Goal: Task Accomplishment & Management: Manage account settings

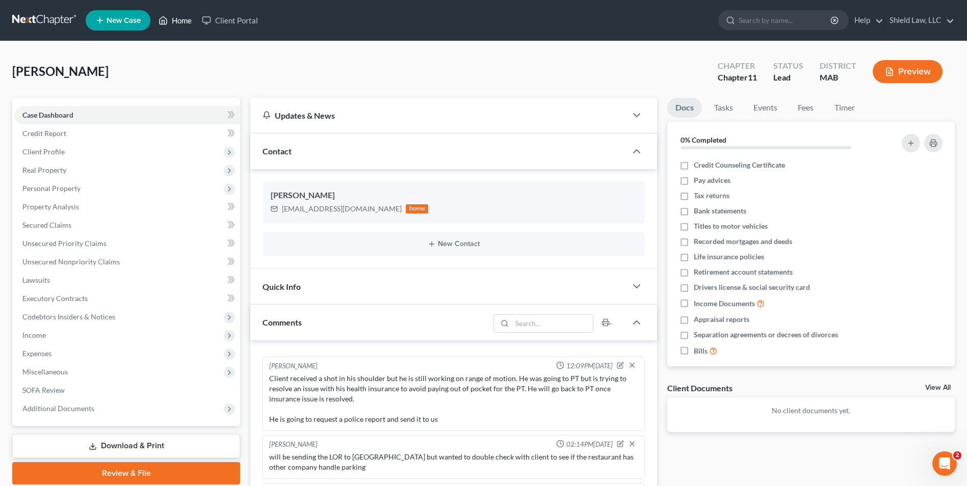
click at [176, 16] on link "Home" at bounding box center [174, 20] width 43 height 18
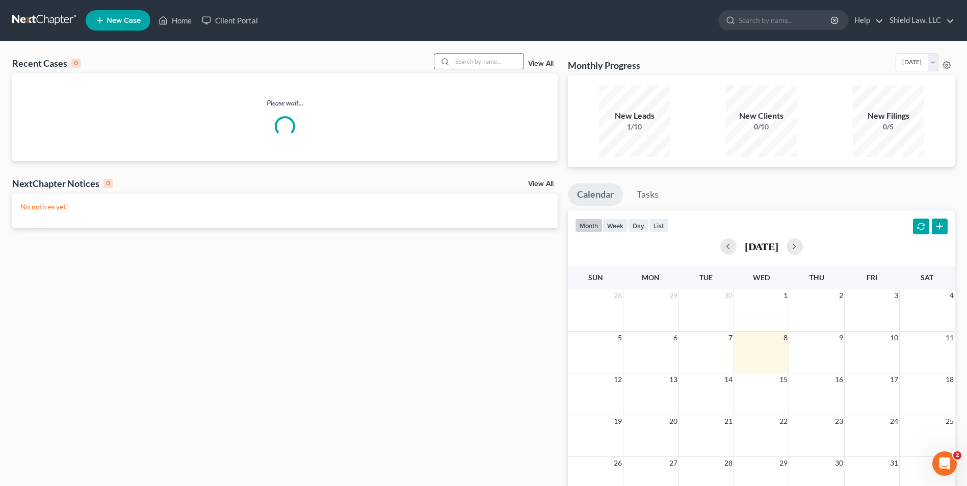
click at [492, 61] on input "search" at bounding box center [487, 61] width 71 height 15
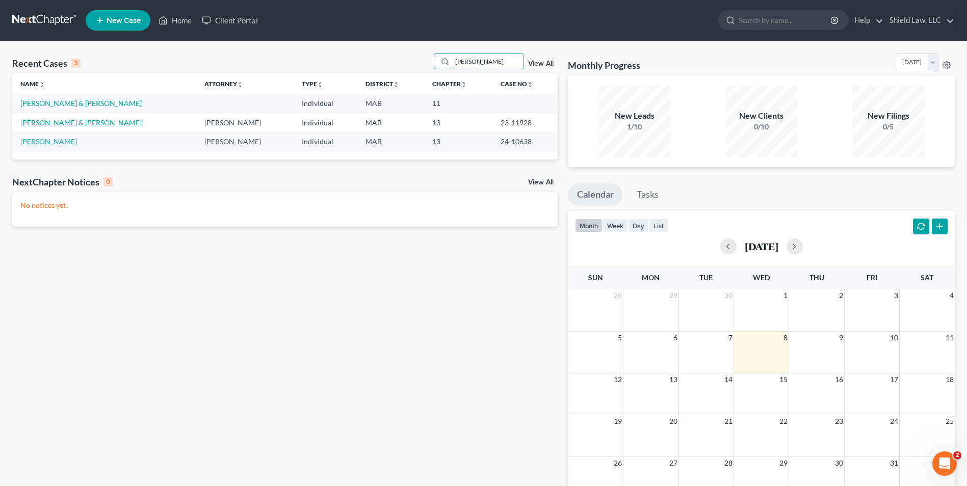
type input "[PERSON_NAME]"
click at [67, 122] on link "[PERSON_NAME] & [PERSON_NAME]" at bounding box center [80, 122] width 121 height 9
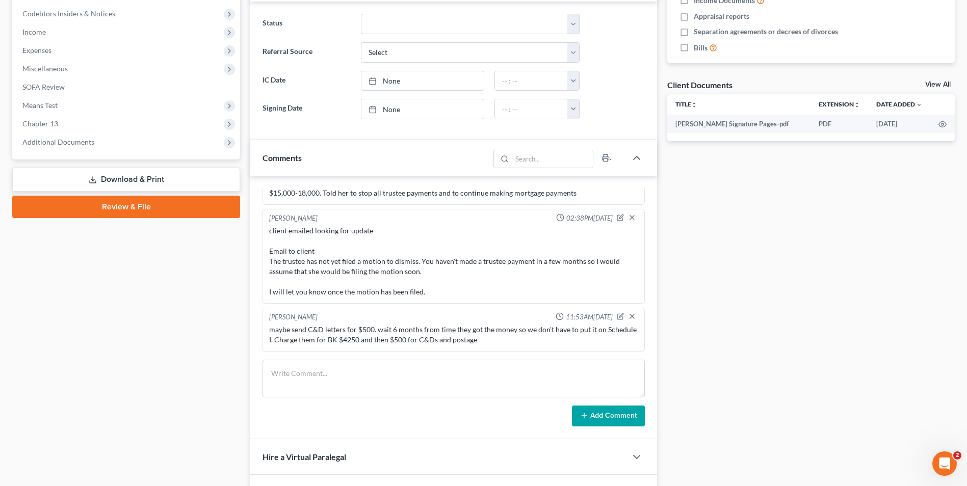
scroll to position [68, 0]
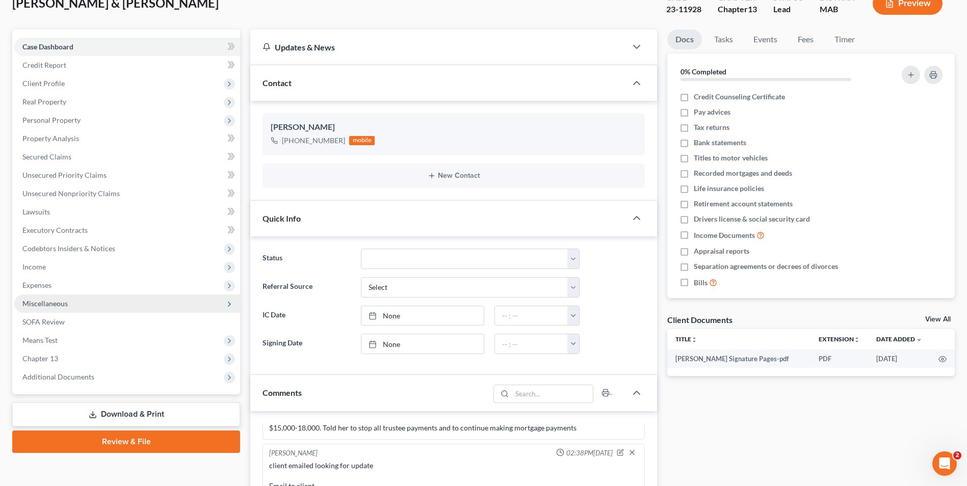
click at [48, 299] on span "Miscellaneous" at bounding box center [44, 303] width 45 height 9
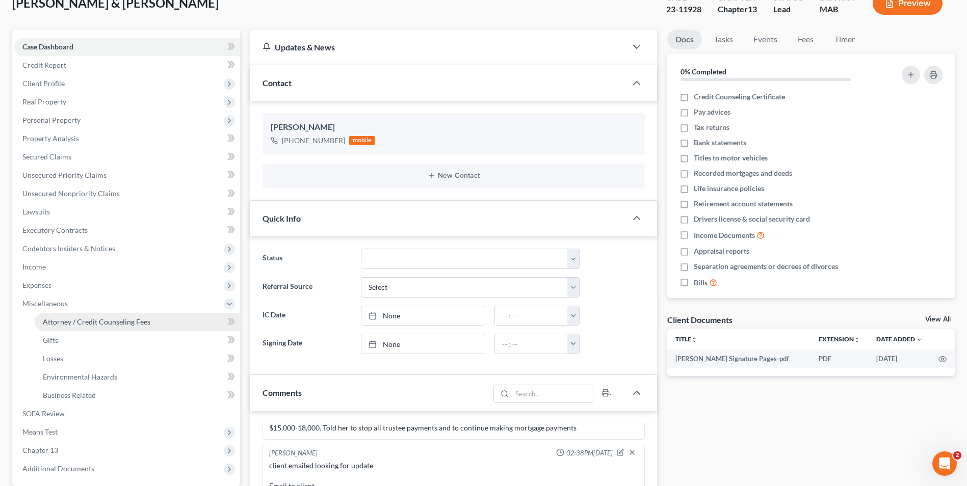
click at [91, 323] on span "Attorney / Credit Counseling Fees" at bounding box center [97, 322] width 108 height 9
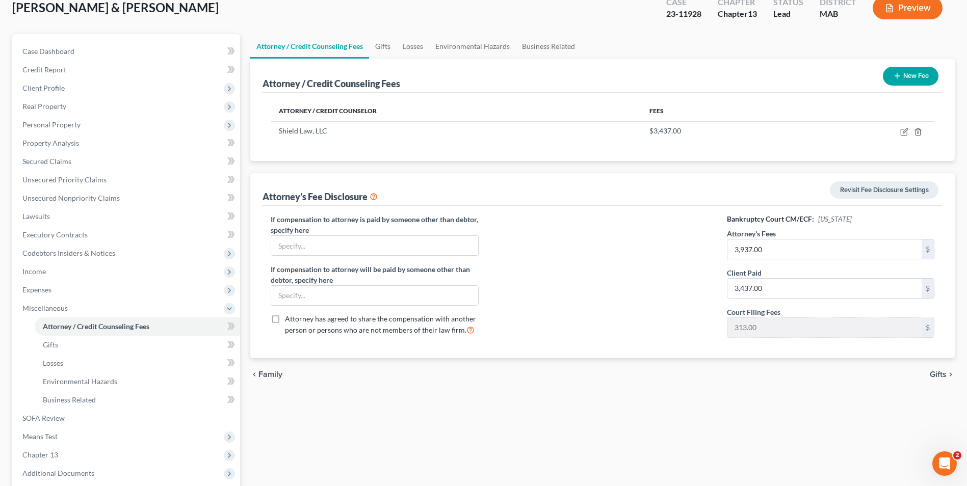
scroll to position [37, 0]
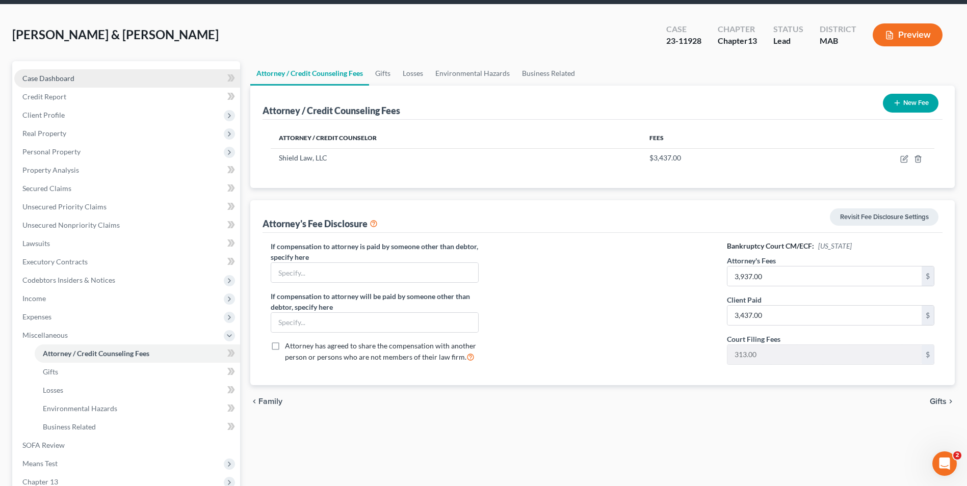
click at [48, 76] on span "Case Dashboard" at bounding box center [48, 78] width 52 height 9
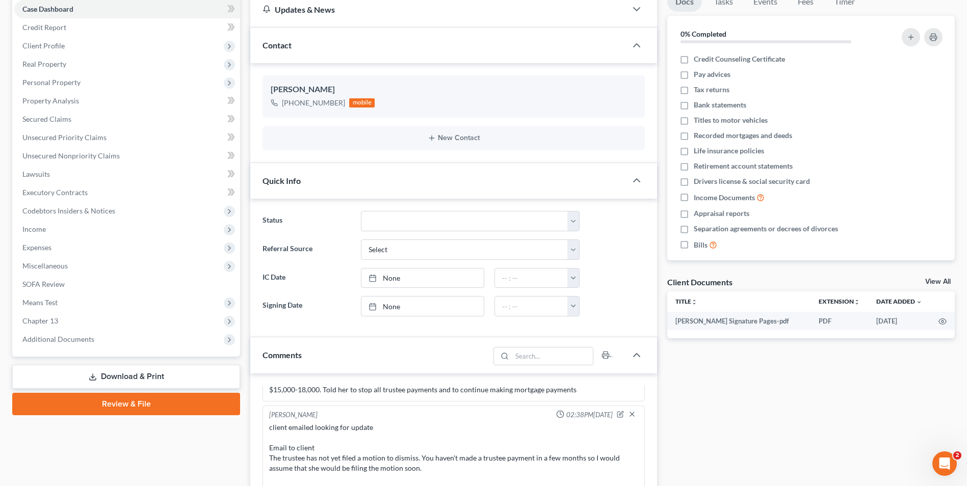
scroll to position [99, 0]
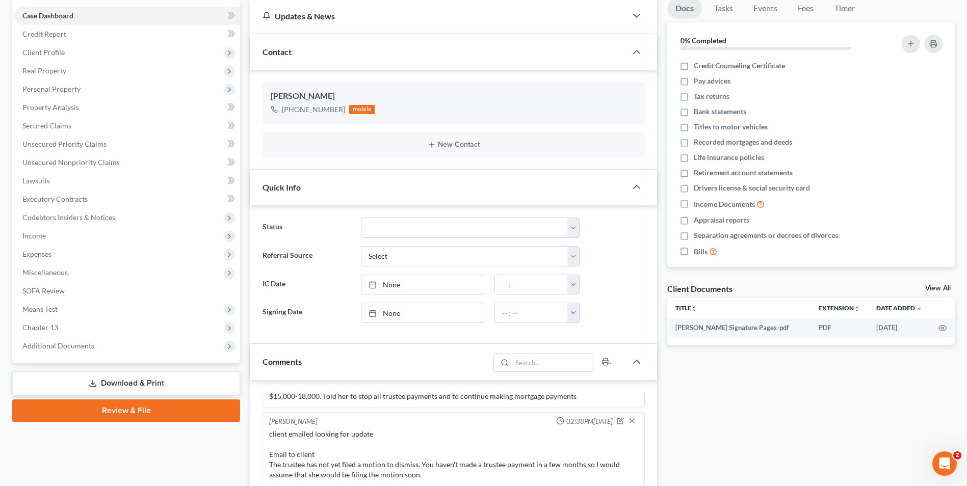
click at [218, 218] on span "Codebtors Insiders & Notices" at bounding box center [127, 218] width 226 height 18
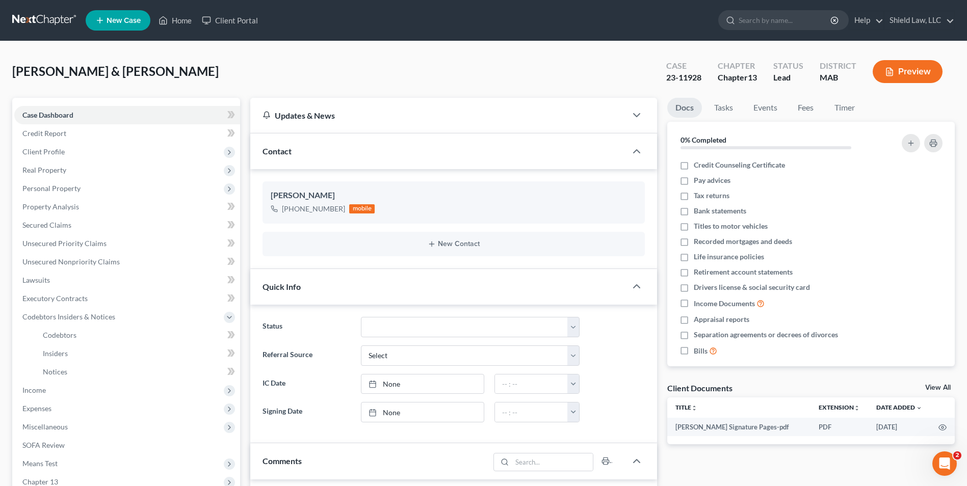
scroll to position [1, 0]
click at [98, 82] on div "[PERSON_NAME] & [PERSON_NAME] Upgraded Case 23-11928 Chapter Chapter 13 Status …" at bounding box center [483, 75] width 943 height 44
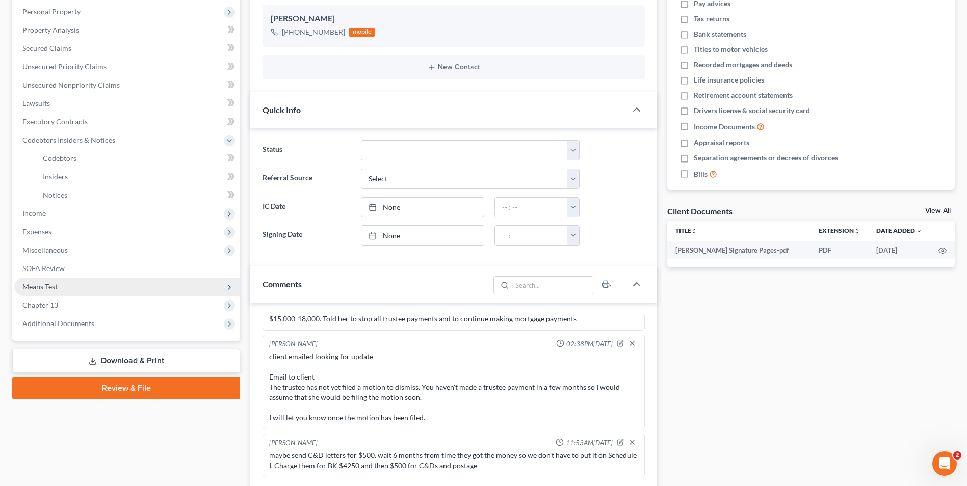
click at [71, 292] on span "Means Test" at bounding box center [127, 287] width 226 height 18
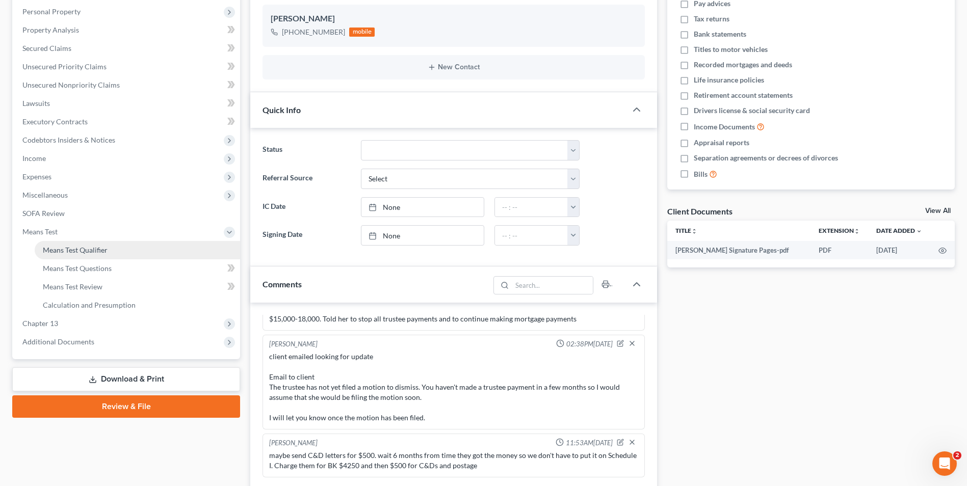
click at [94, 249] on span "Means Test Qualifier" at bounding box center [75, 250] width 65 height 9
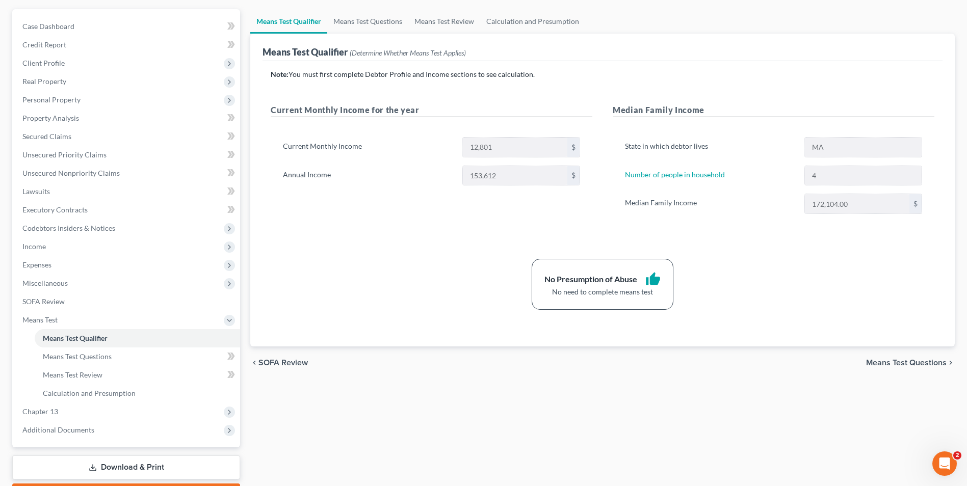
scroll to position [88, 0]
click at [68, 246] on span "Income" at bounding box center [127, 248] width 226 height 18
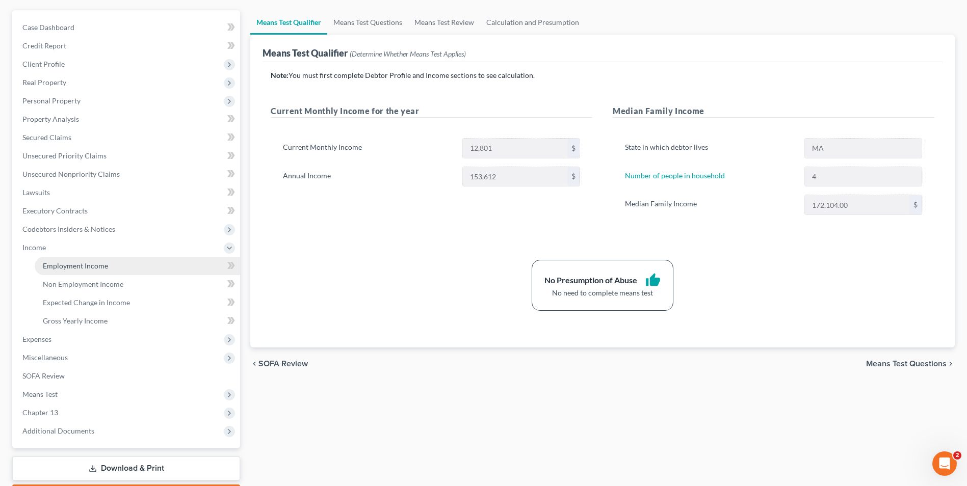
click at [86, 265] on span "Employment Income" at bounding box center [75, 266] width 65 height 9
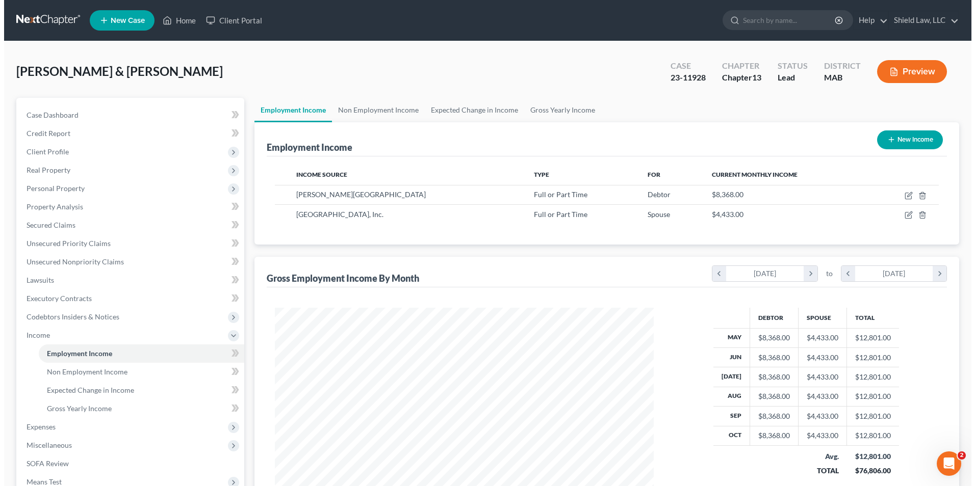
scroll to position [189, 399]
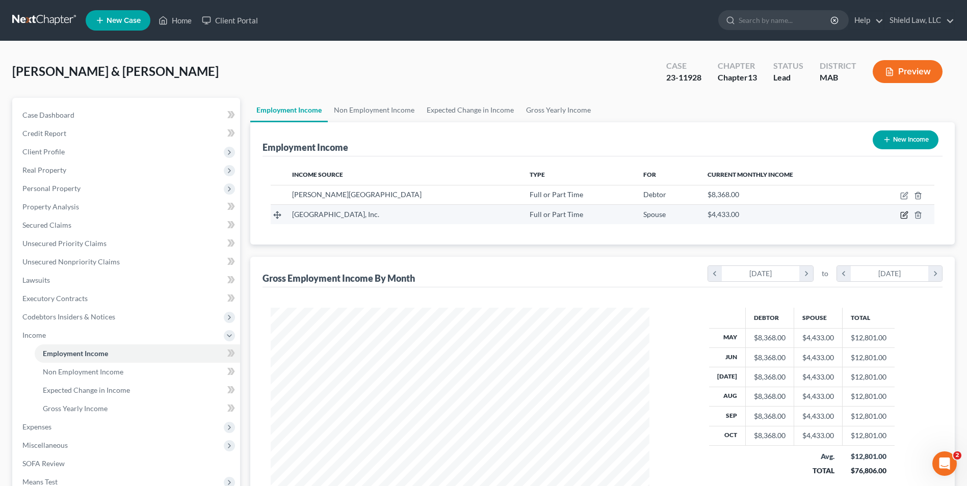
click at [902, 218] on td at bounding box center [900, 214] width 69 height 19
click at [905, 218] on icon "button" at bounding box center [904, 215] width 8 height 8
select select "0"
select select "22"
select select "0"
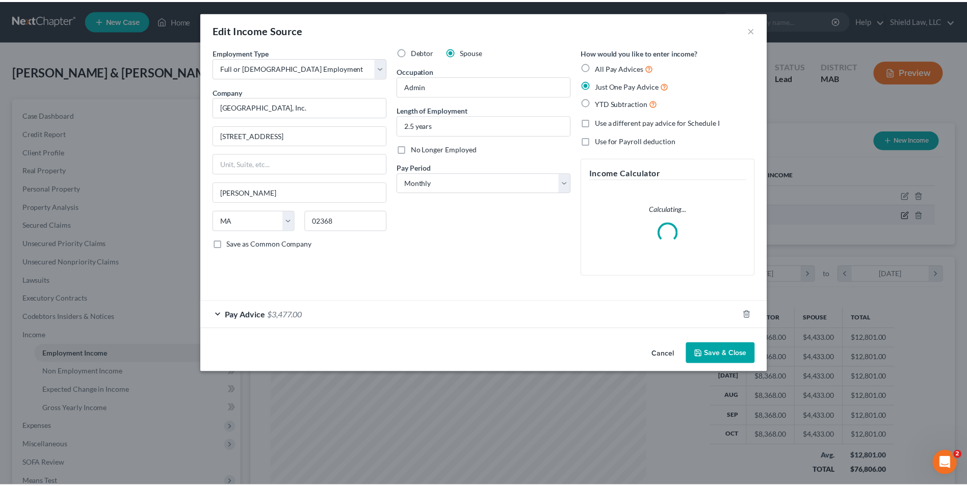
scroll to position [191, 403]
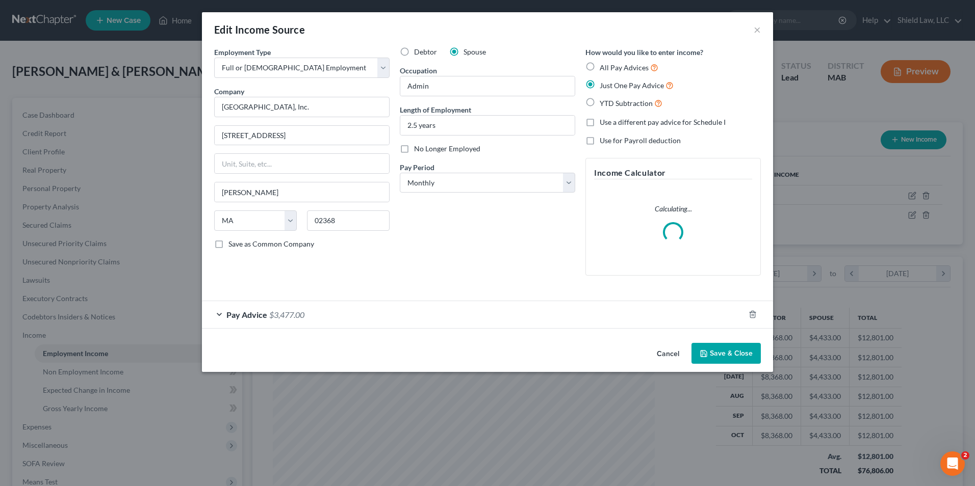
click at [408, 306] on div "Pay Advice $3,477.00" at bounding box center [473, 314] width 542 height 27
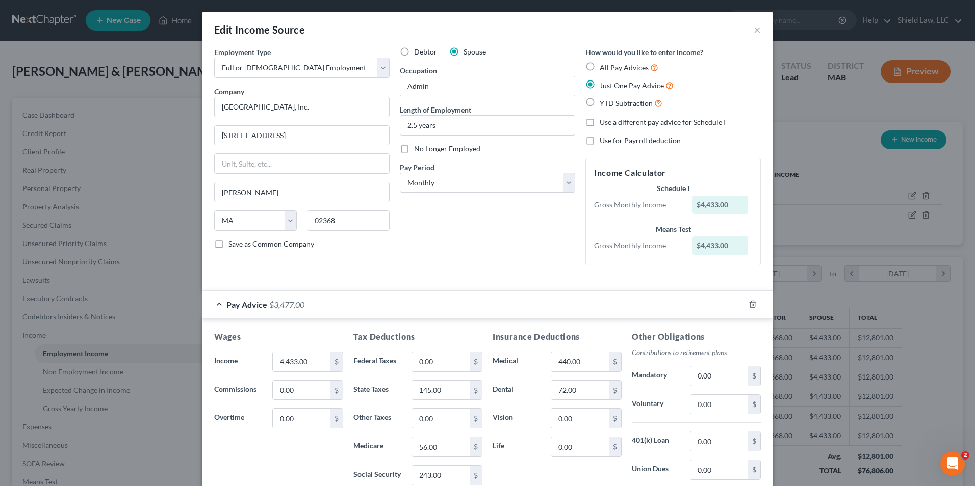
click at [757, 31] on div "Edit Income Source ×" at bounding box center [487, 29] width 571 height 35
click at [754, 31] on button "×" at bounding box center [757, 29] width 7 height 12
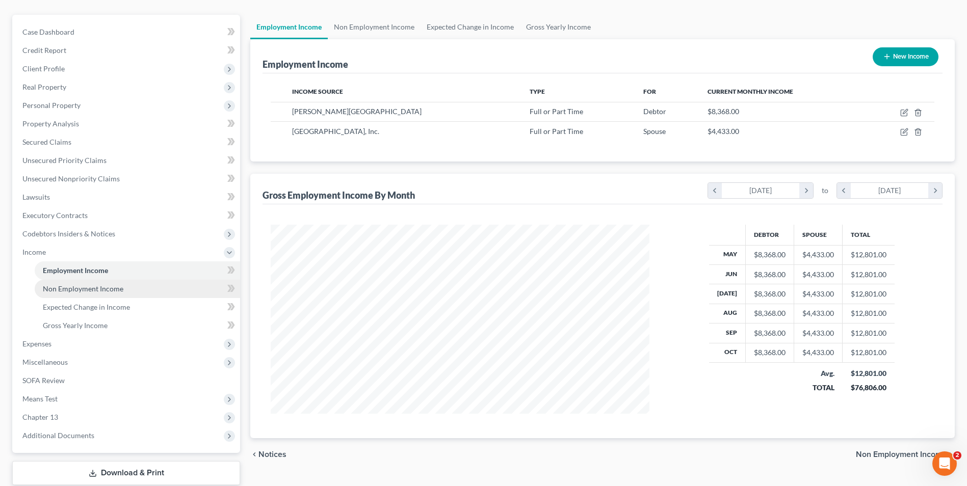
scroll to position [84, 0]
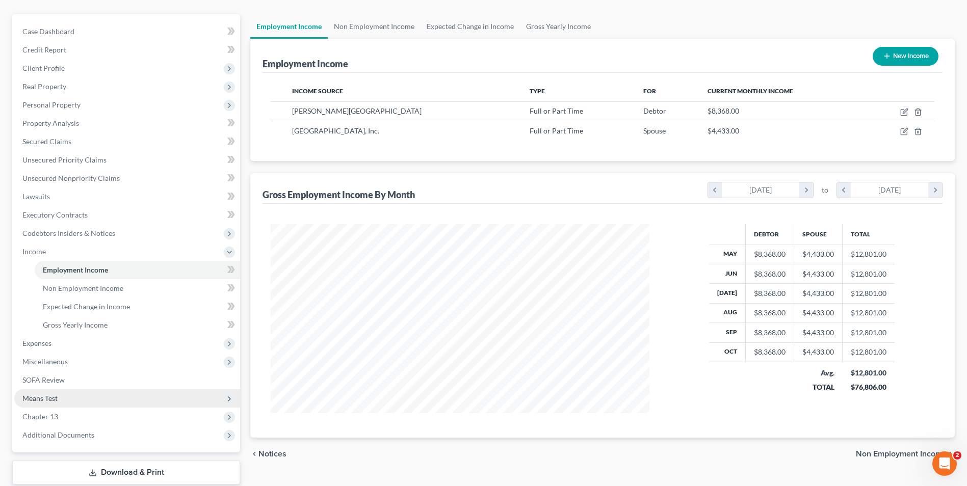
click at [40, 400] on span "Means Test" at bounding box center [39, 398] width 35 height 9
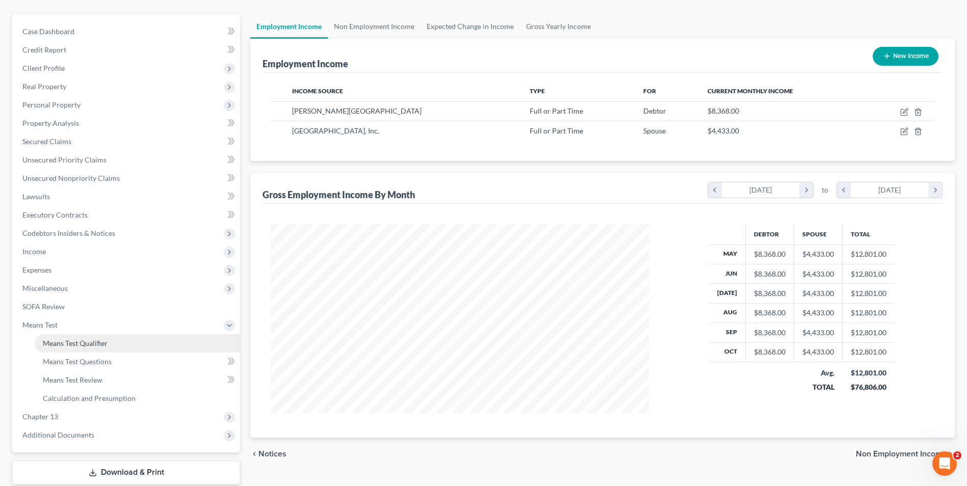
click at [87, 341] on span "Means Test Qualifier" at bounding box center [75, 343] width 65 height 9
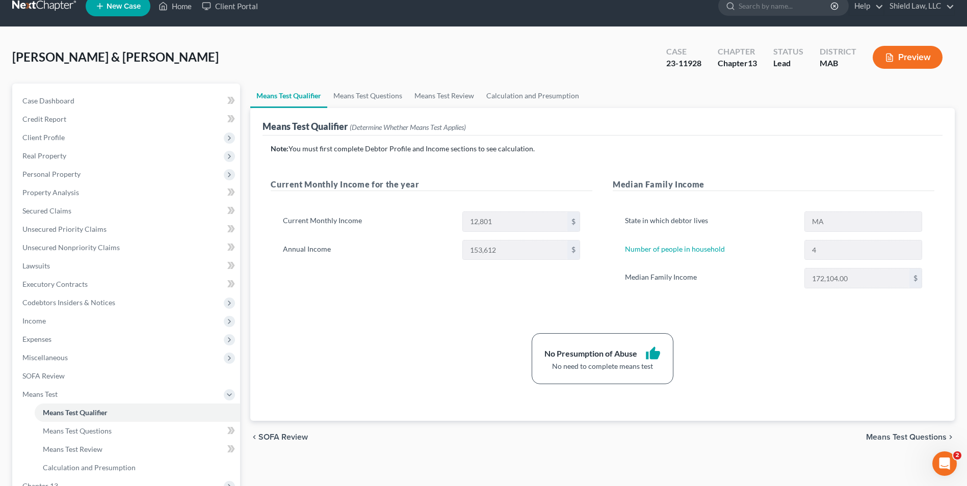
scroll to position [30, 0]
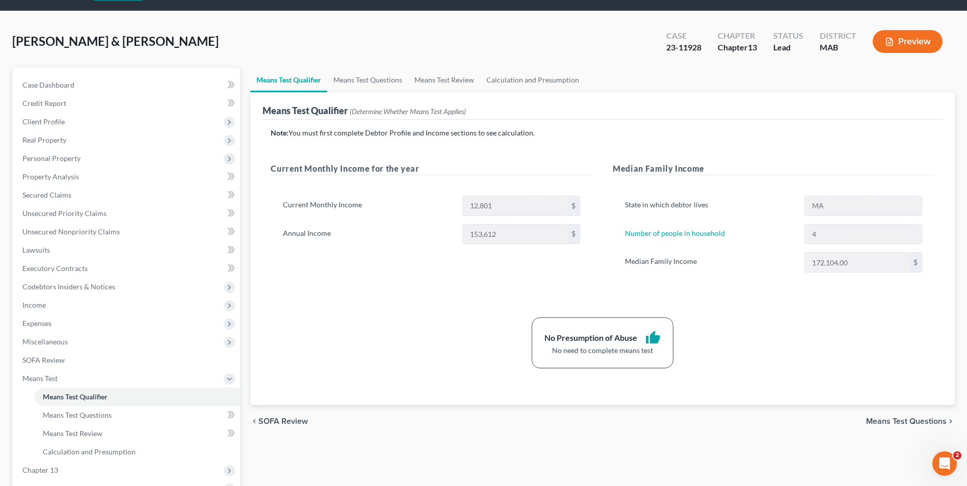
click at [377, 263] on div "Current Monthly Income 12,801 $ Annual Income 153,612 $" at bounding box center [432, 225] width 322 height 82
click at [105, 232] on span "Unsecured Nonpriority Claims" at bounding box center [70, 231] width 97 height 9
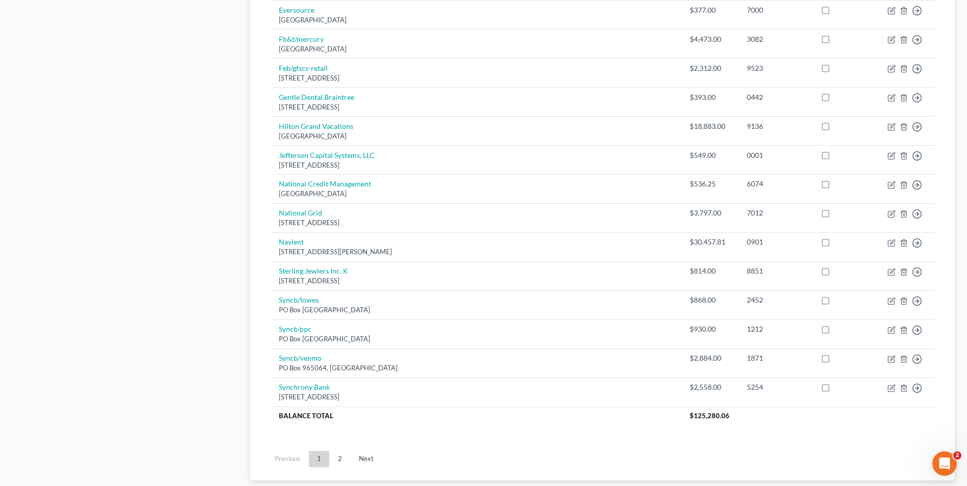
scroll to position [629, 0]
click at [339, 455] on link "2" at bounding box center [340, 459] width 20 height 16
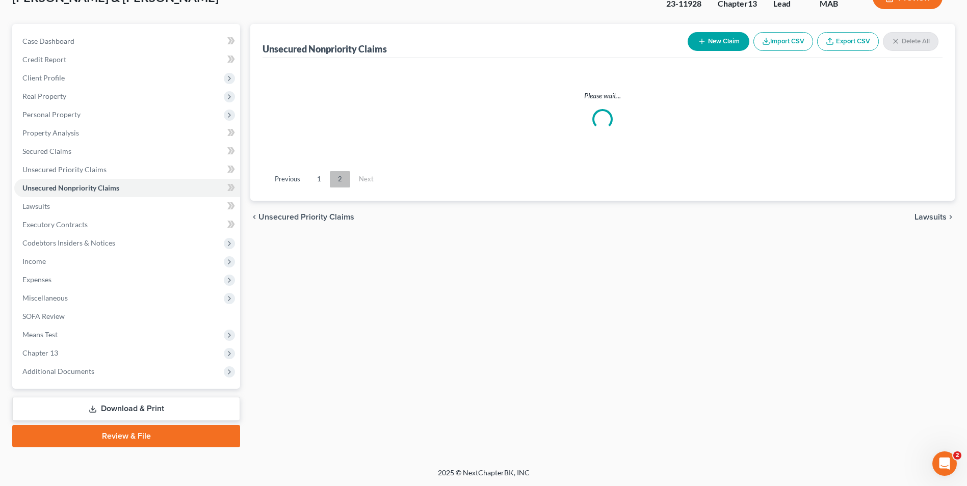
scroll to position [74, 0]
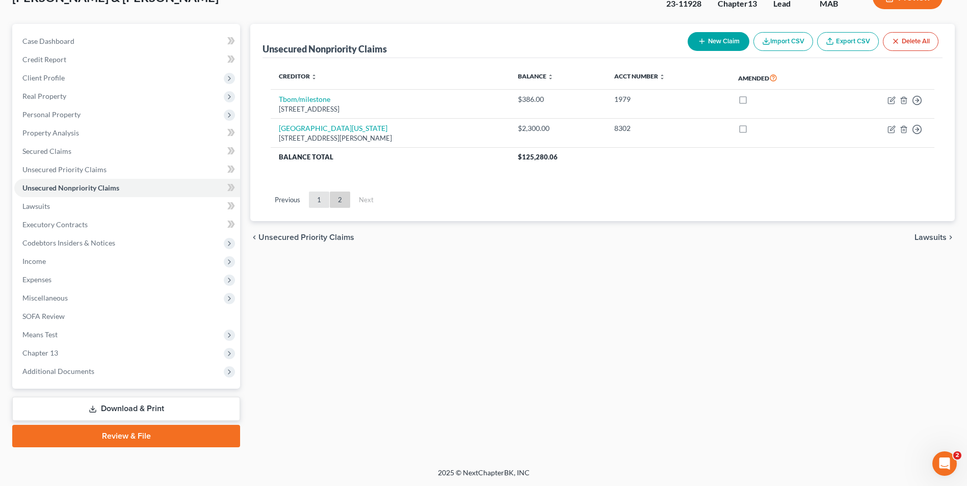
click at [318, 202] on link "1" at bounding box center [319, 200] width 20 height 16
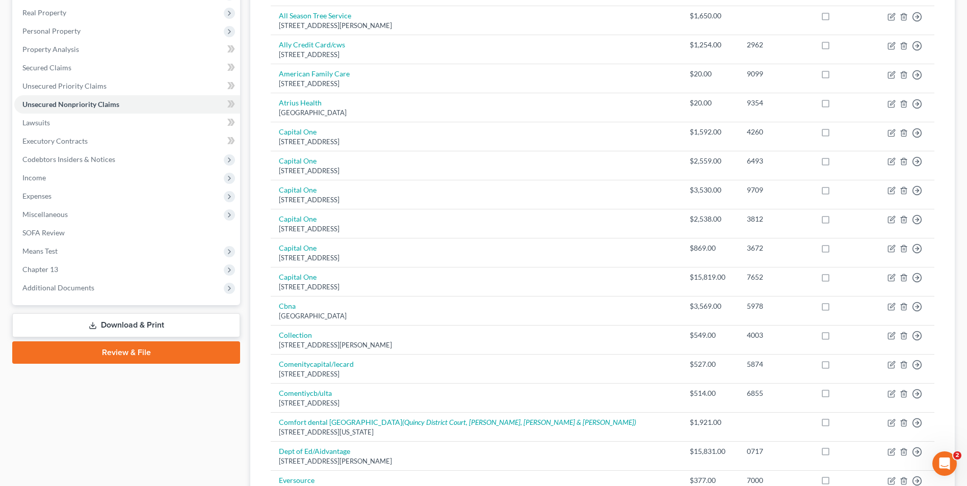
scroll to position [83, 0]
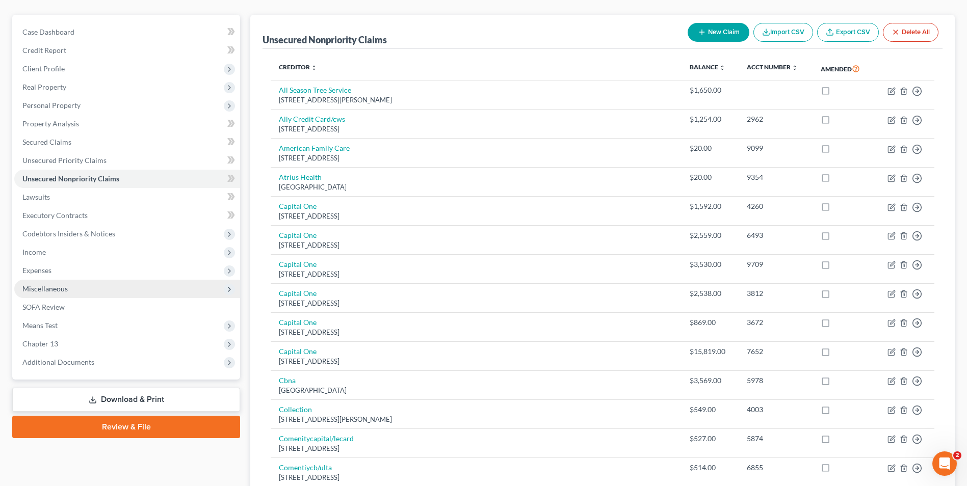
click at [62, 286] on span "Miscellaneous" at bounding box center [44, 289] width 45 height 9
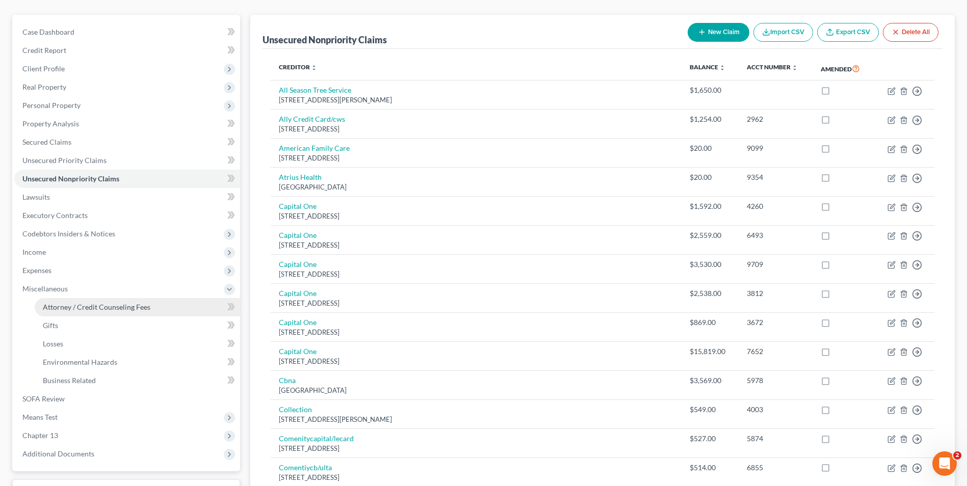
click at [126, 301] on link "Attorney / Credit Counseling Fees" at bounding box center [137, 307] width 205 height 18
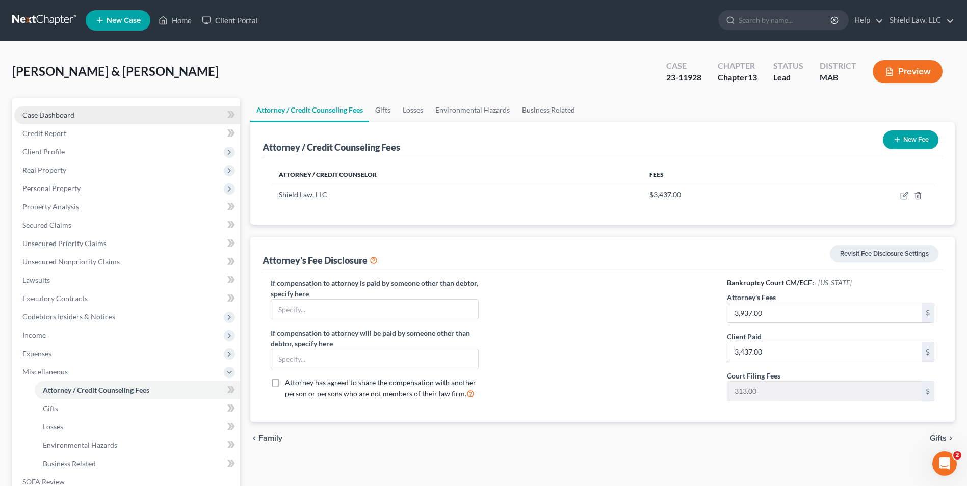
click at [88, 110] on link "Case Dashboard" at bounding box center [127, 115] width 226 height 18
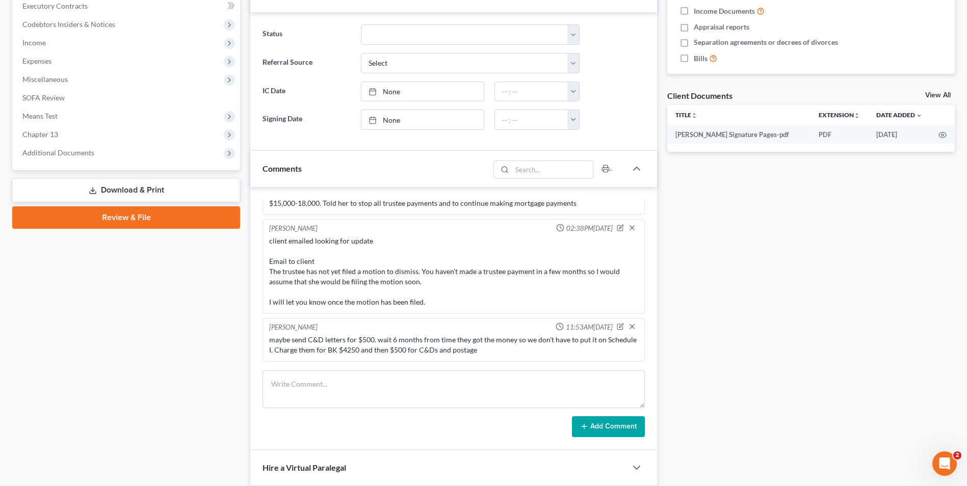
scroll to position [300, 0]
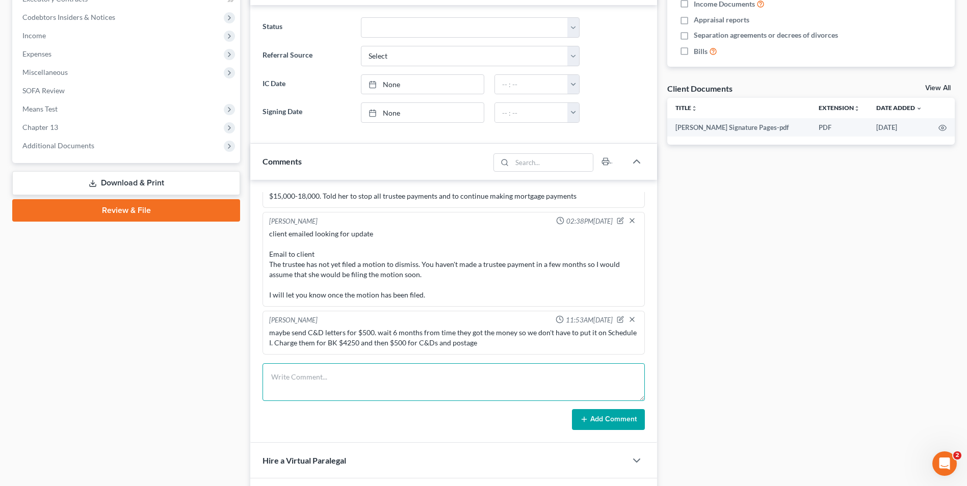
click at [318, 377] on textarea at bounding box center [454, 383] width 382 height 38
paste textarea "They did not get the settlement, the attorneys are stating that it is going to …"
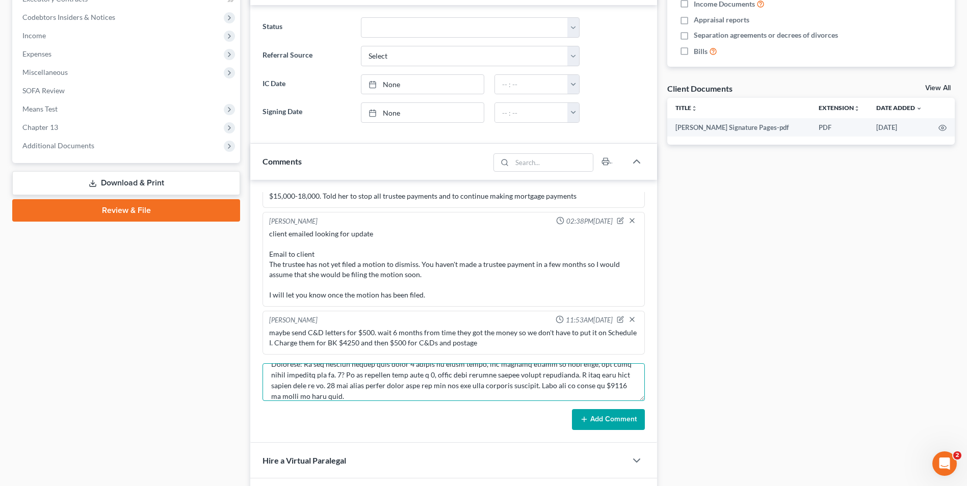
type textarea "email to NY They did not get the settlement, the attorneys are stating that it …"
click at [619, 415] on button "Add Comment" at bounding box center [608, 419] width 73 height 21
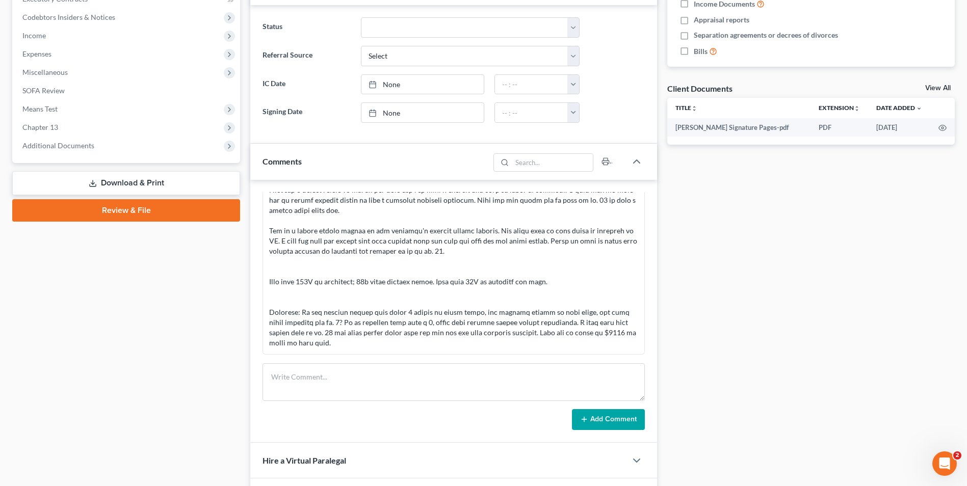
scroll to position [1316, 0]
click at [275, 386] on textarea at bounding box center [454, 383] width 382 height 38
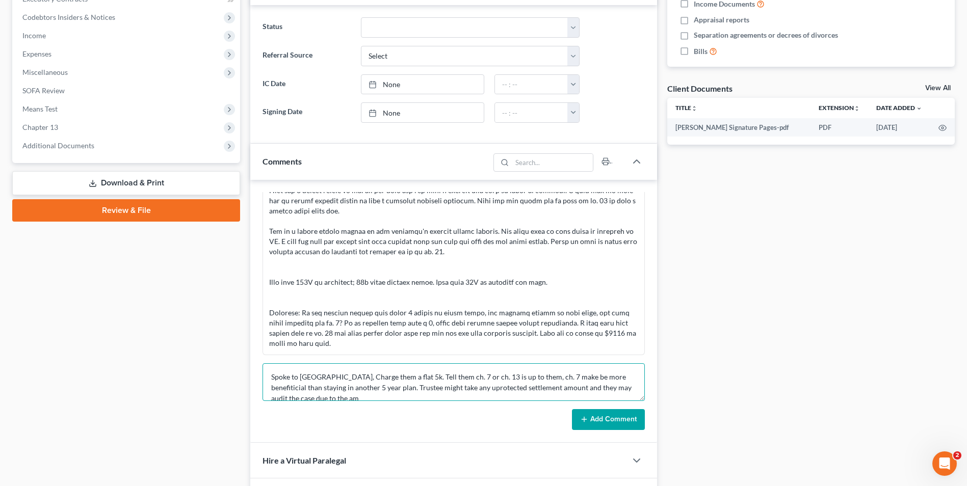
scroll to position [2, 0]
type textarea "Spoke to [GEOGRAPHIC_DATA], Charge them a flat 5k. Tell them ch. 7 or ch. 13 is…"
click at [613, 417] on button "Add Comment" at bounding box center [608, 419] width 73 height 21
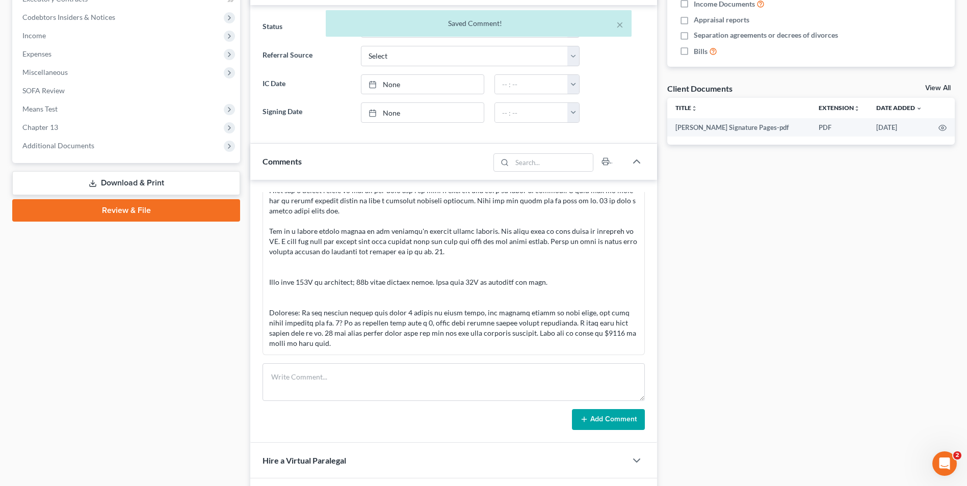
scroll to position [1375, 0]
